Goal: Information Seeking & Learning: Find specific fact

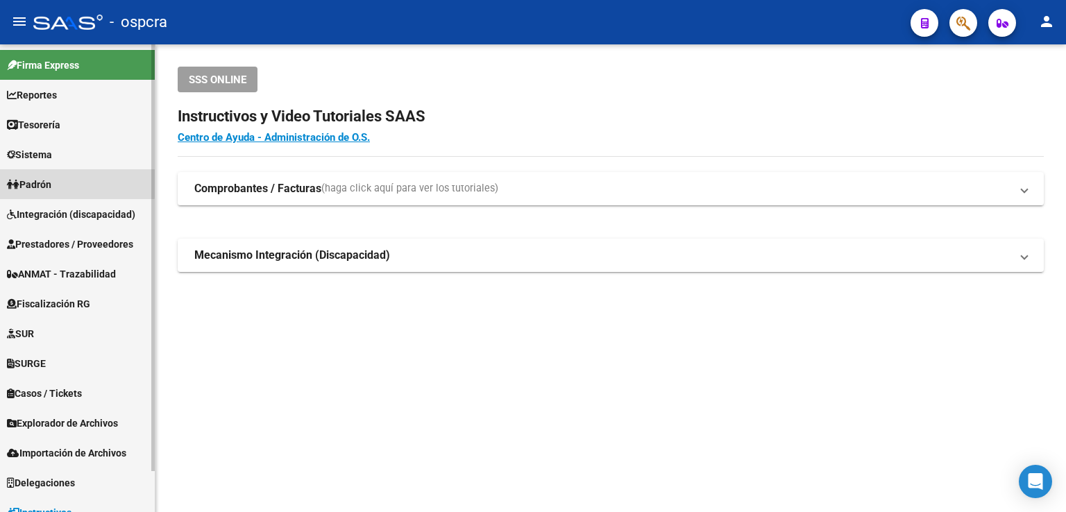
click at [51, 181] on span "Padrón" at bounding box center [29, 184] width 44 height 15
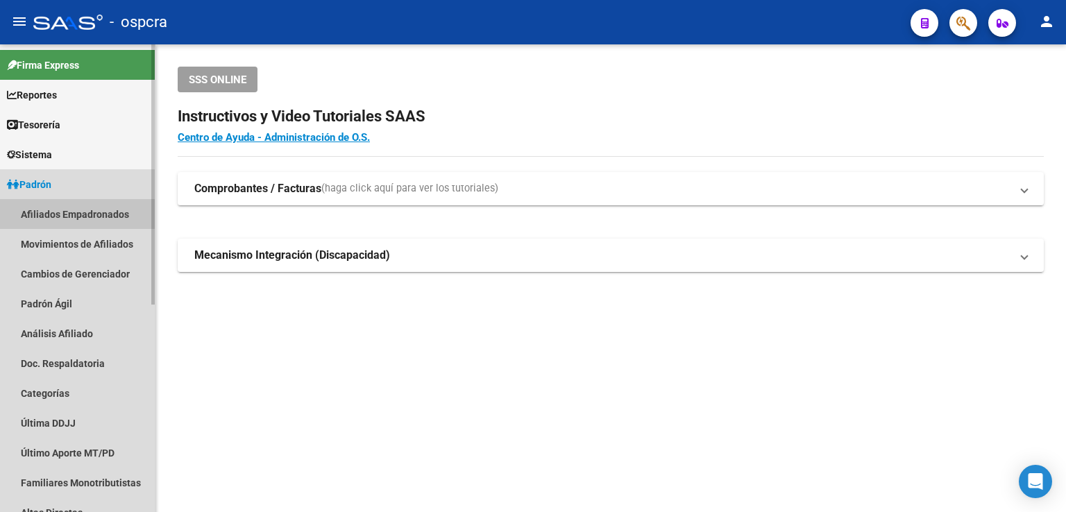
click at [83, 212] on link "Afiliados Empadronados" at bounding box center [77, 214] width 155 height 30
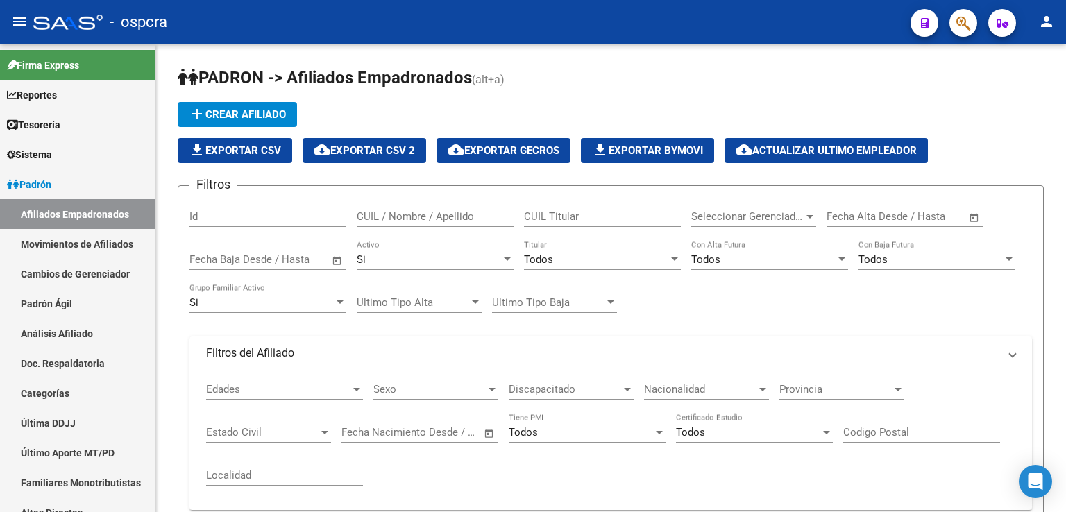
click at [396, 198] on div "CUIL / Nombre / Apellido" at bounding box center [435, 212] width 157 height 30
click at [400, 212] on input "CUIL / Nombre / Apellido" at bounding box center [435, 216] width 157 height 12
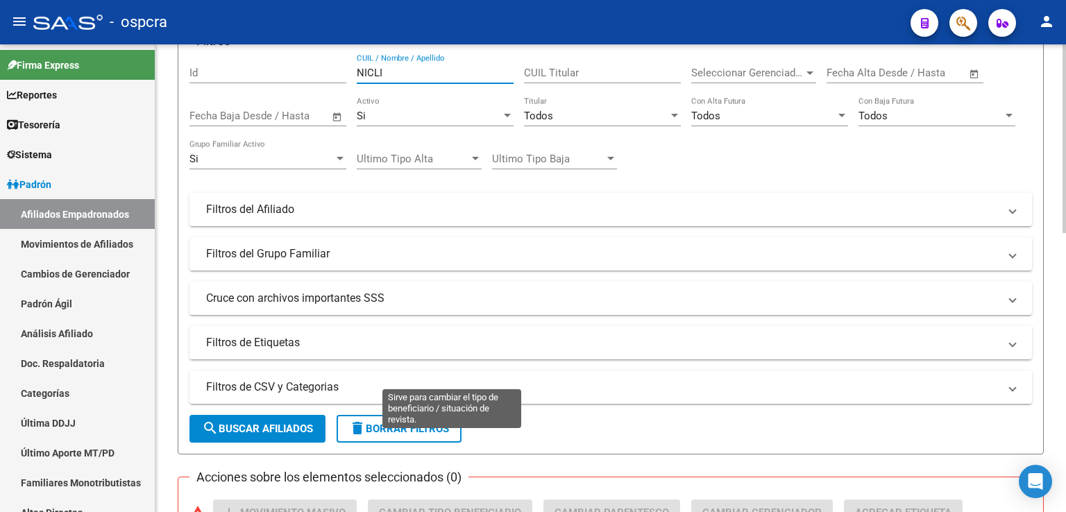
scroll to position [208, 0]
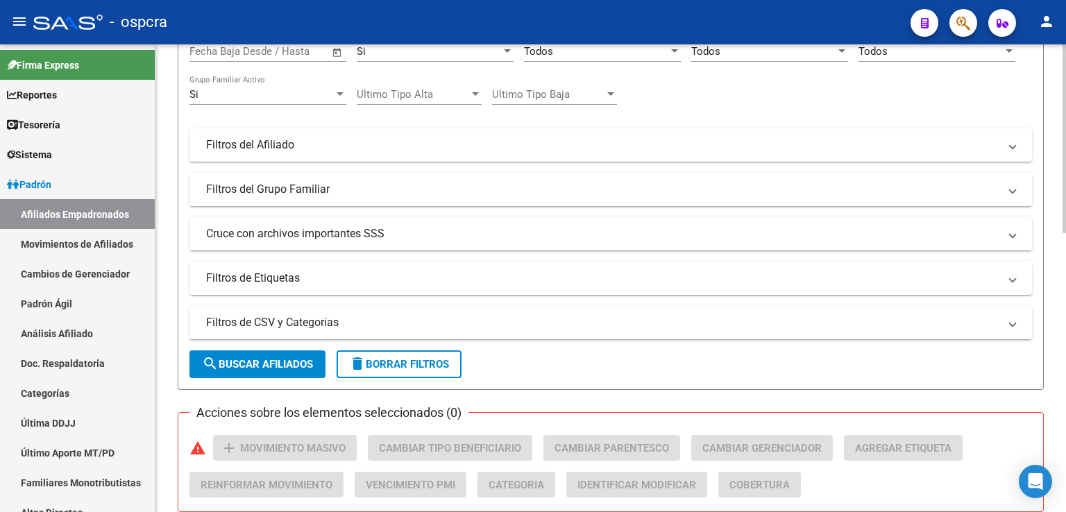
type input "NICLI"
click at [257, 363] on span "search Buscar Afiliados" at bounding box center [257, 364] width 111 height 12
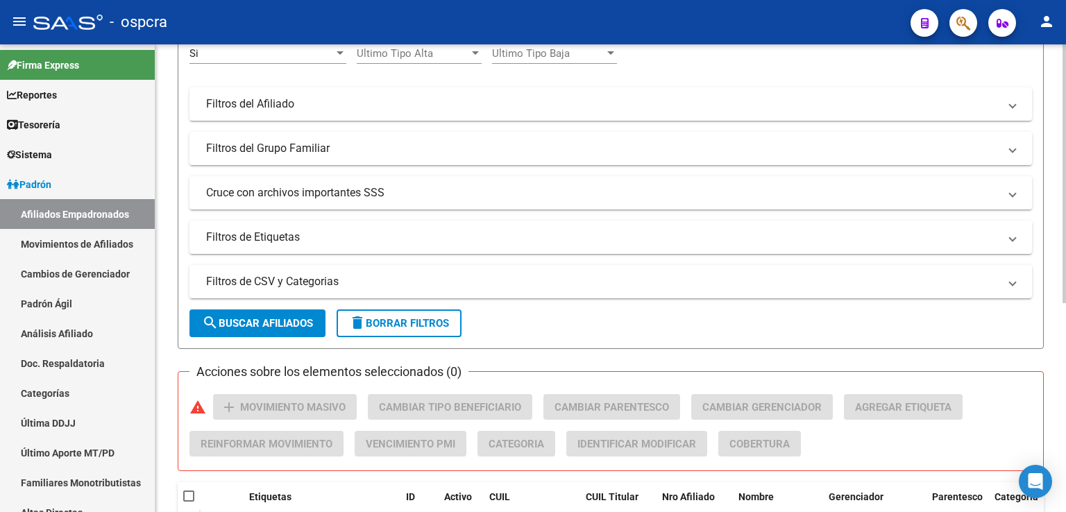
scroll to position [377, 0]
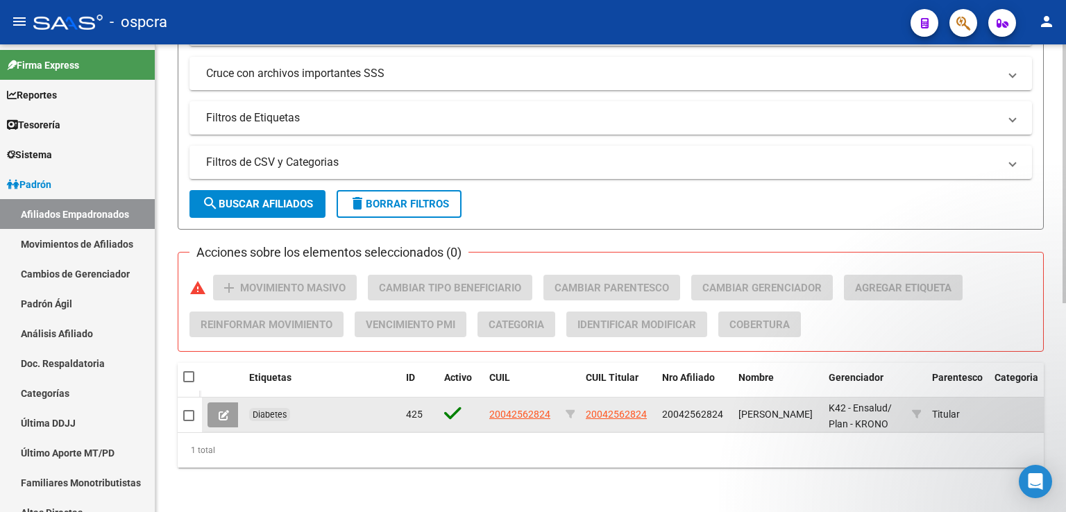
click at [635, 409] on span "20042562824" at bounding box center [616, 414] width 61 height 11
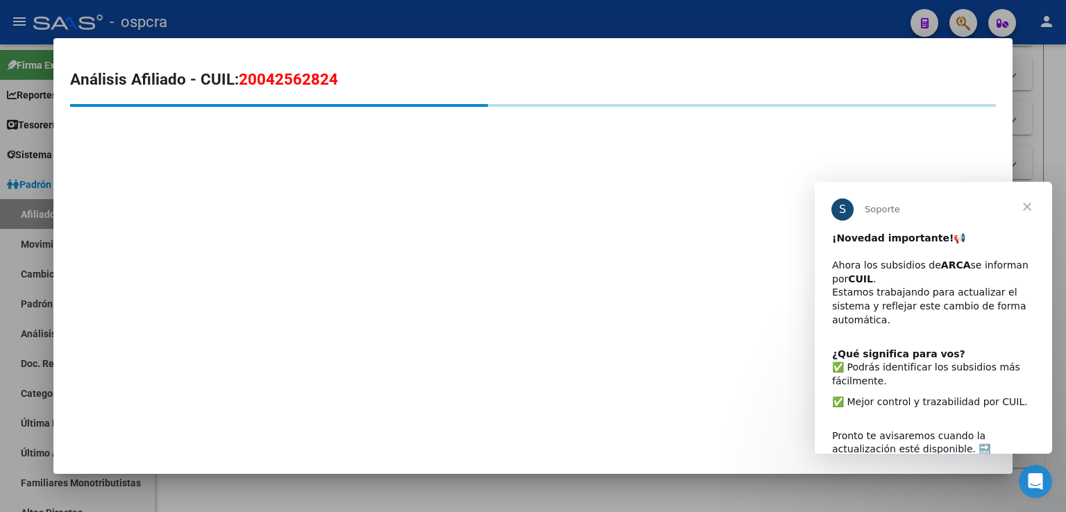
scroll to position [0, 0]
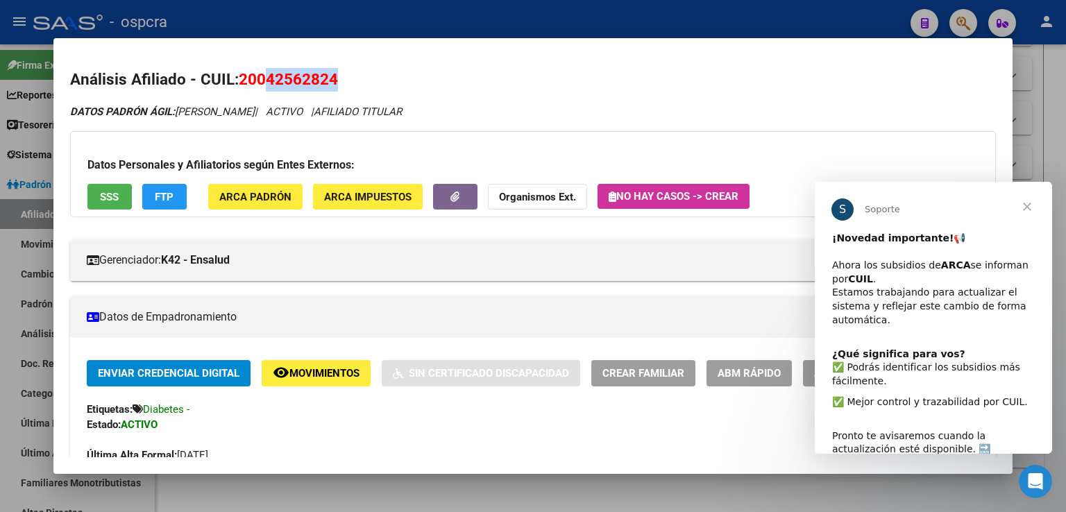
click at [333, 80] on span "20042562824" at bounding box center [288, 79] width 99 height 18
drag, startPoint x: 269, startPoint y: 76, endPoint x: 331, endPoint y: 78, distance: 61.8
click at [331, 78] on span "20042562824" at bounding box center [288, 79] width 99 height 18
copy span "4256282"
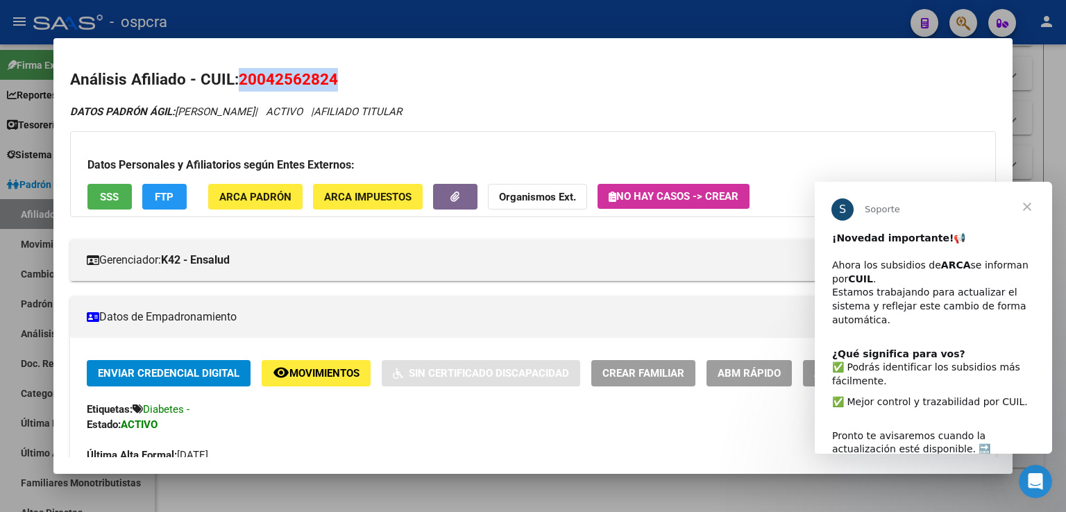
drag, startPoint x: 243, startPoint y: 78, endPoint x: 341, endPoint y: 88, distance: 99.0
click at [341, 88] on h2 "Análisis Afiliado - CUIL: 20042562824" at bounding box center [532, 80] width 925 height 24
copy span "20042562824"
click at [1027, 199] on span "Cerrar" at bounding box center [1027, 207] width 50 height 50
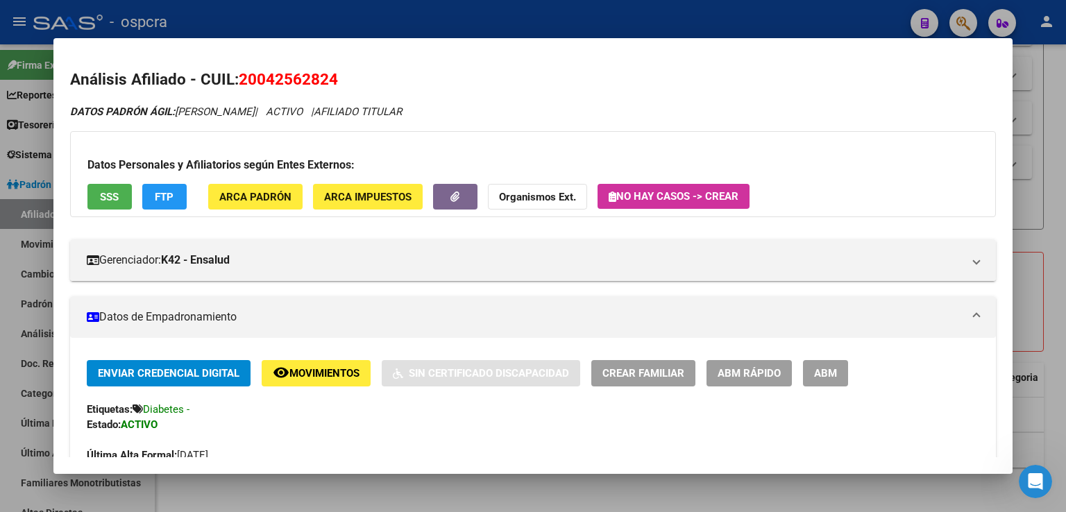
click at [1055, 131] on div at bounding box center [533, 256] width 1066 height 512
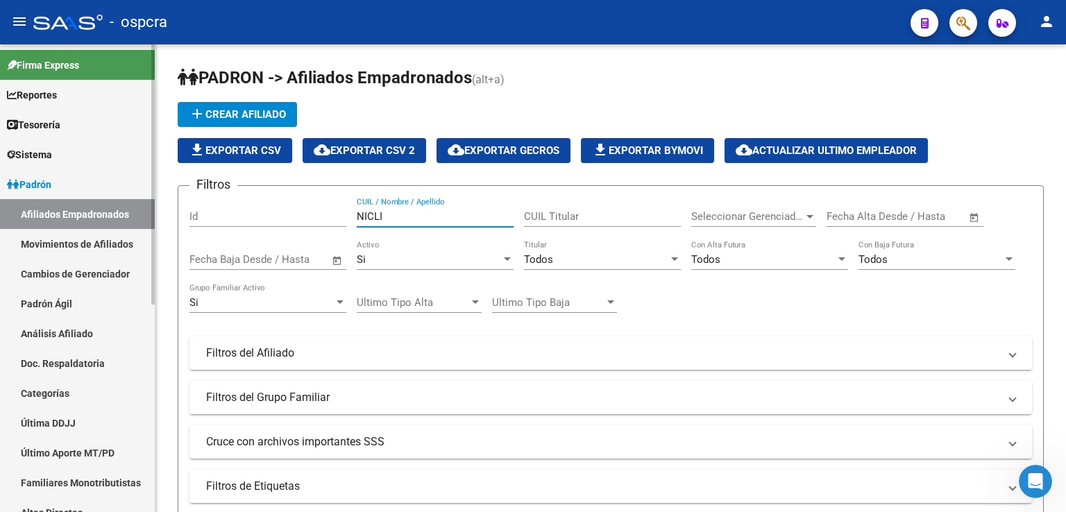
drag, startPoint x: 432, startPoint y: 214, endPoint x: 0, endPoint y: 214, distance: 431.5
click at [149, 214] on mat-sidenav-container "Firma Express Reportes Ingresos Devengados Análisis Histórico Detalles Transfer…" at bounding box center [533, 278] width 1066 height 468
